Goal: Check status: Check status

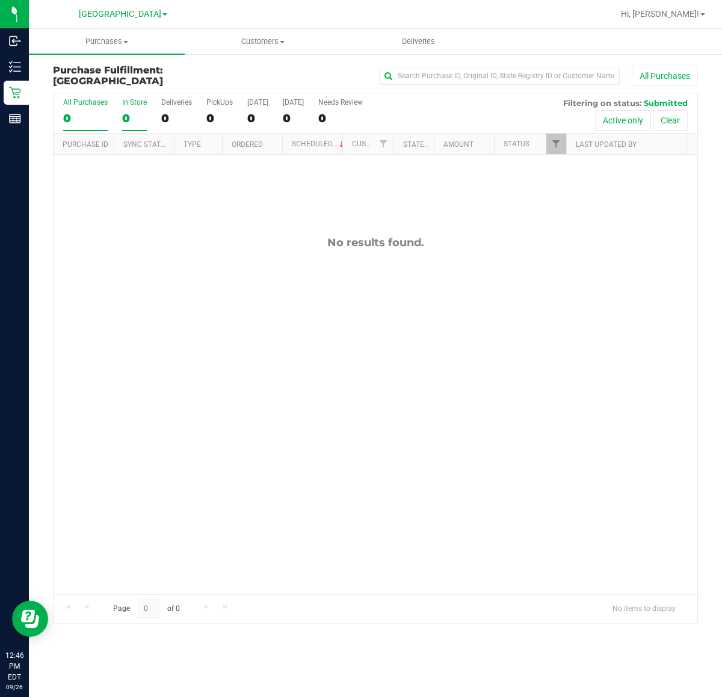
click at [143, 104] on div "In Store" at bounding box center [134, 102] width 25 height 8
click at [0, 0] on input "In Store 0" at bounding box center [0, 0] width 0 height 0
click at [555, 146] on span "Filter" at bounding box center [556, 144] width 10 height 10
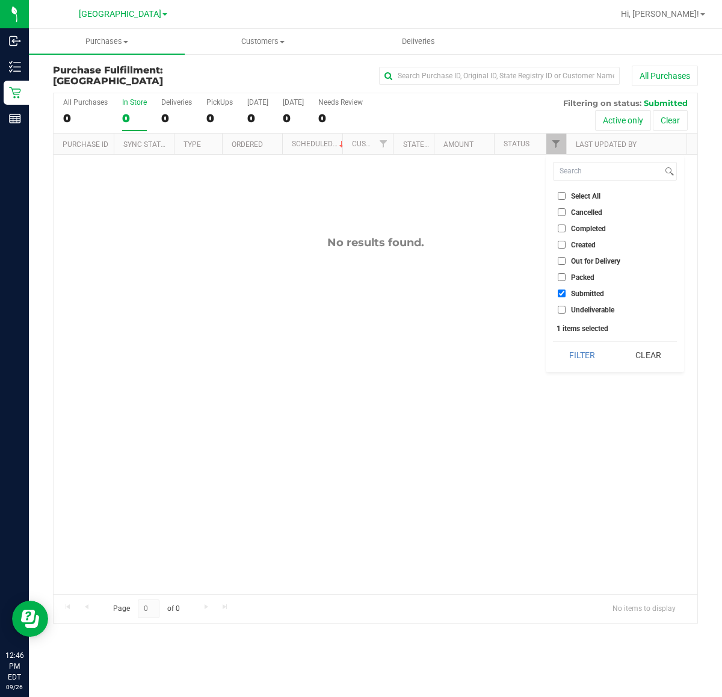
click at [560, 277] on input "Packed" at bounding box center [562, 277] width 8 height 8
checkbox input "true"
click at [558, 256] on li "Out for Delivery" at bounding box center [615, 261] width 124 height 13
click at [563, 262] on input "Out for Delivery" at bounding box center [562, 261] width 8 height 8
checkbox input "true"
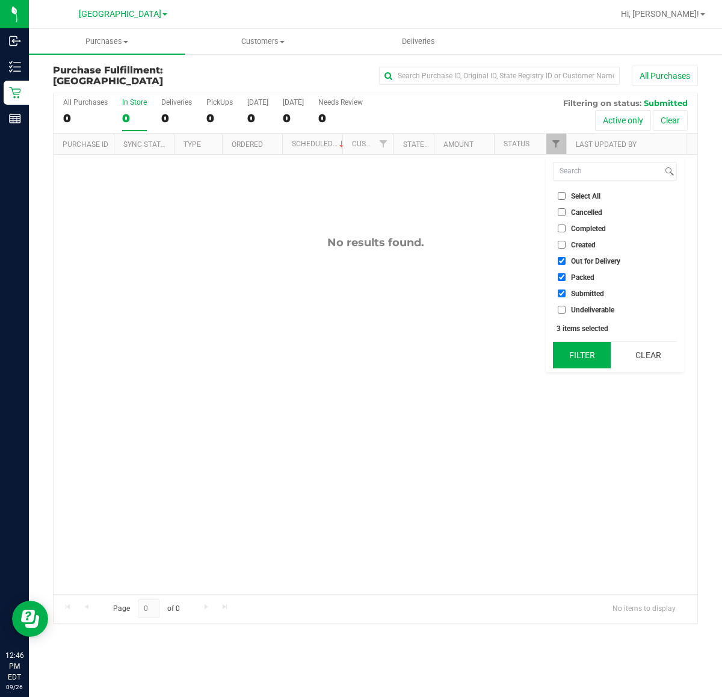
click at [575, 352] on button "Filter" at bounding box center [582, 355] width 58 height 26
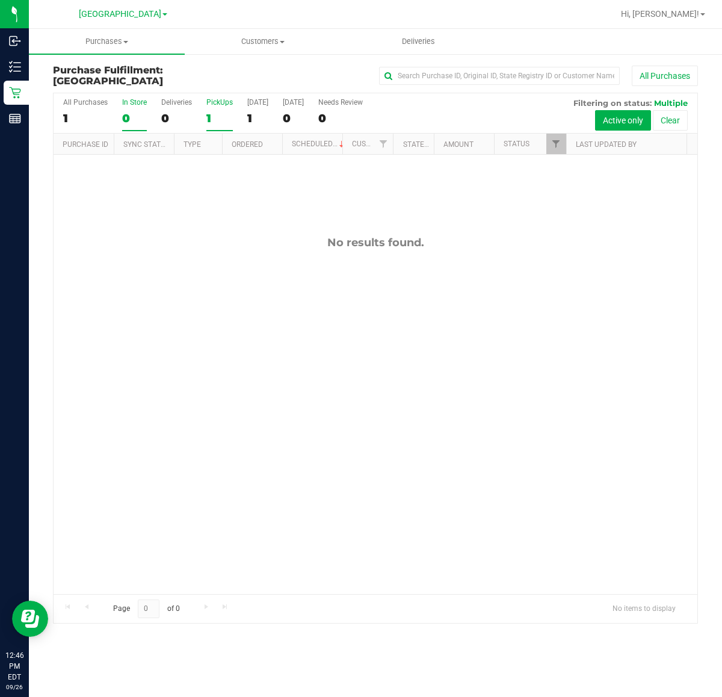
click at [224, 103] on div "PickUps" at bounding box center [219, 102] width 26 height 8
click at [0, 0] on input "PickUps 1" at bounding box center [0, 0] width 0 height 0
